Goal: Book appointment/travel/reservation

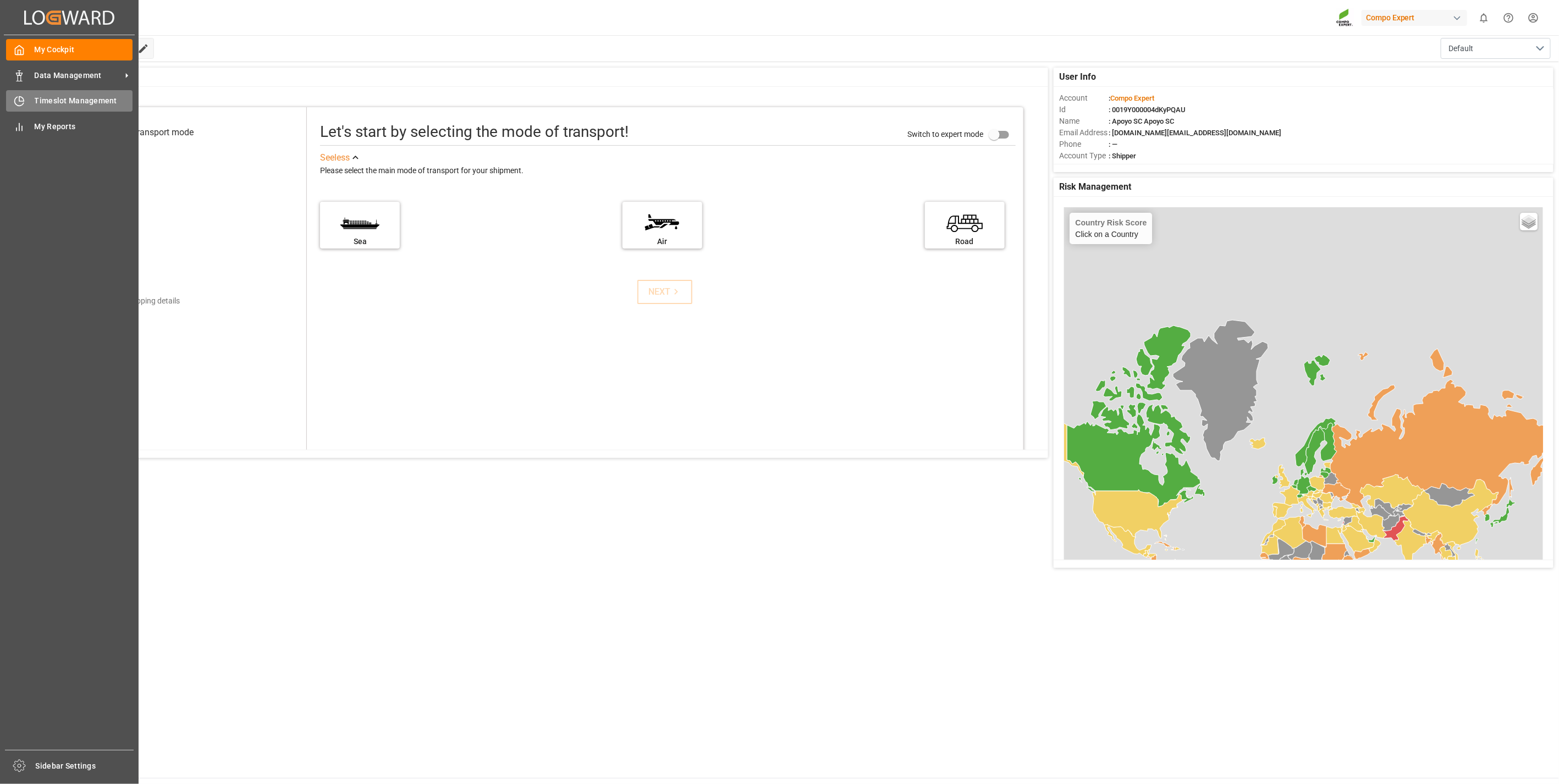
click at [21, 96] on icon at bounding box center [19, 101] width 11 height 11
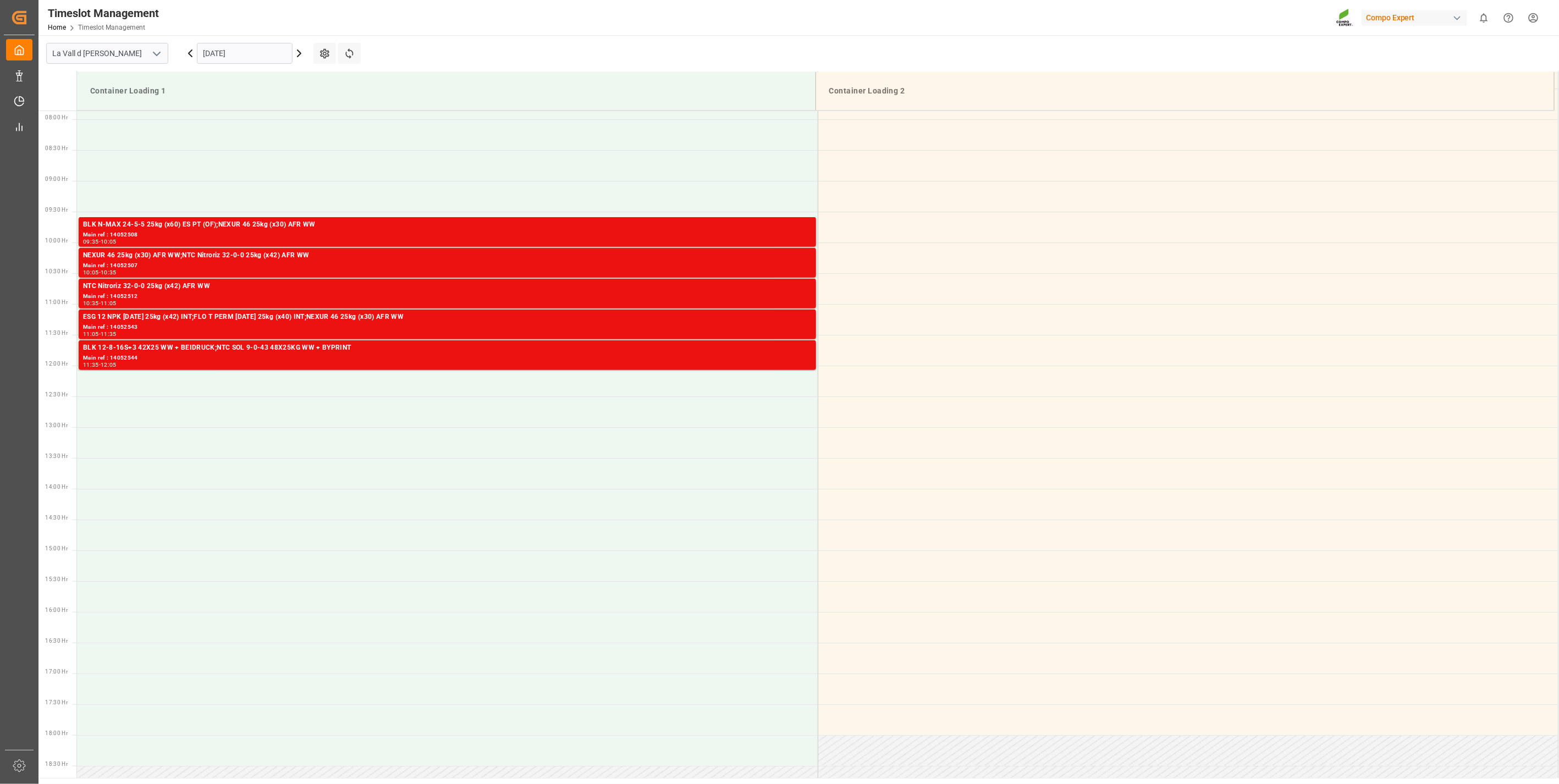
scroll to position [486, 0]
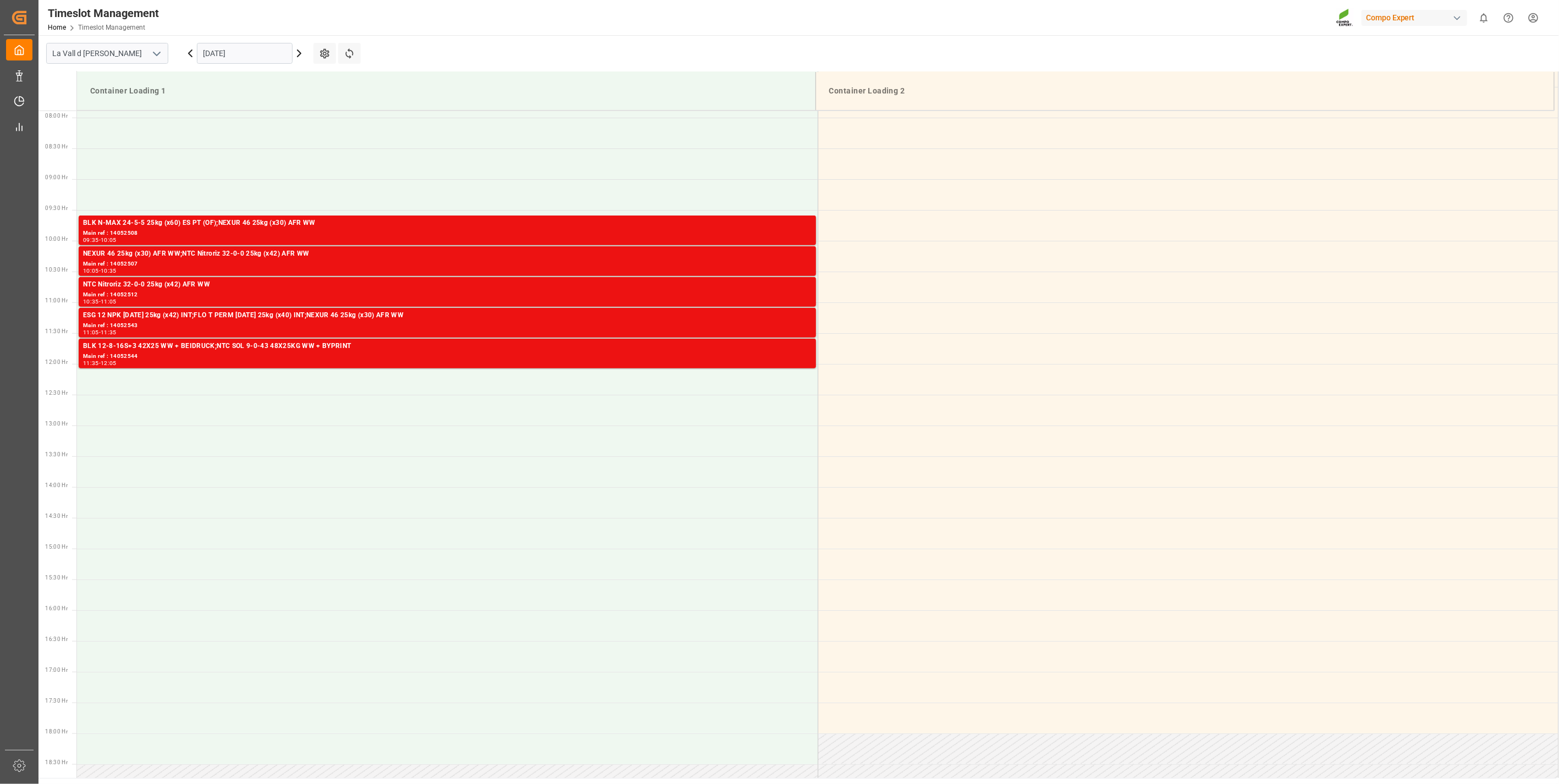
click at [223, 54] on input "[DATE]" at bounding box center [244, 53] width 96 height 21
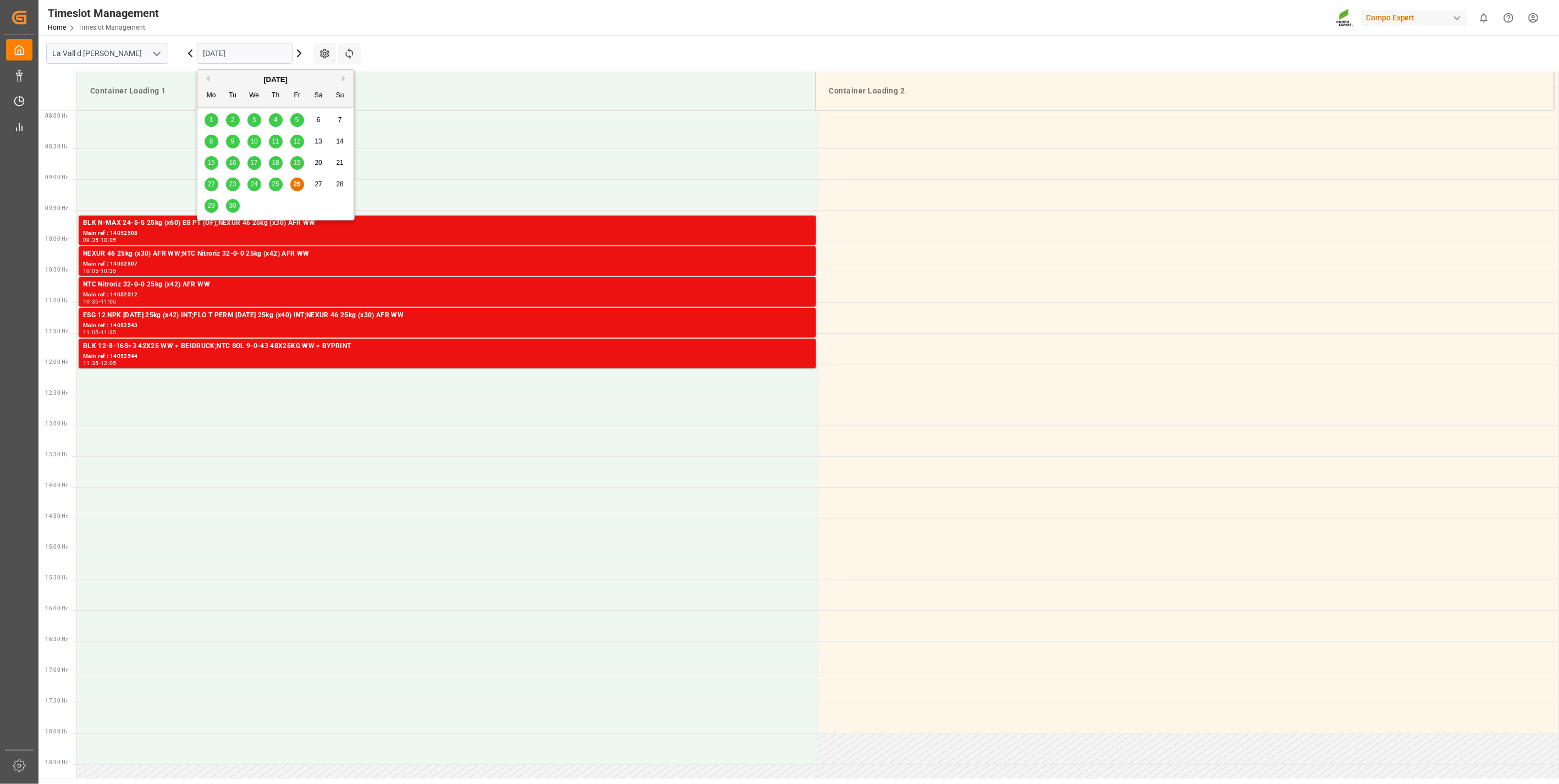
click at [228, 203] on span "30" at bounding box center [232, 205] width 7 height 8
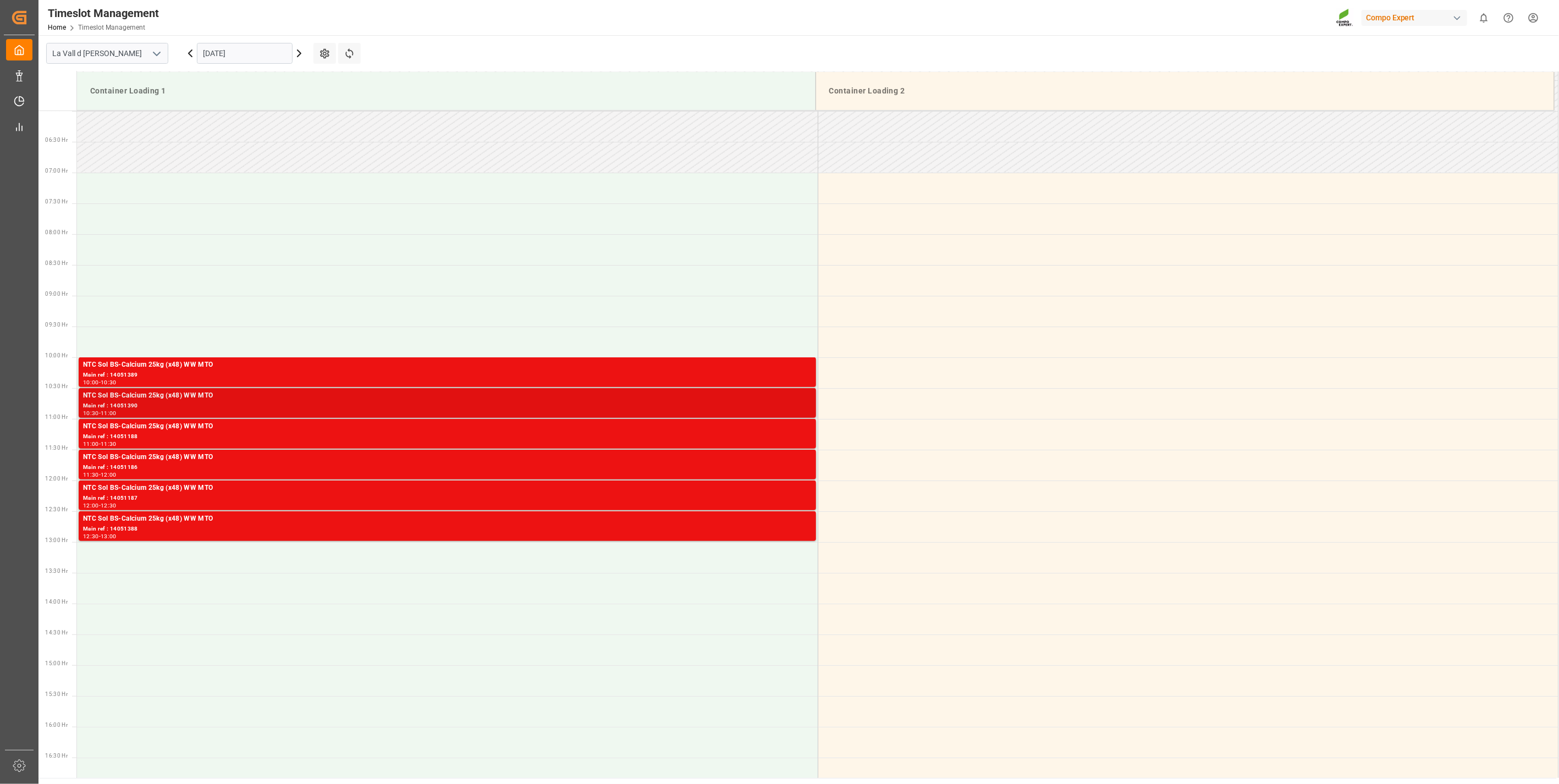
scroll to position [363, 0]
